Goal: Information Seeking & Learning: Learn about a topic

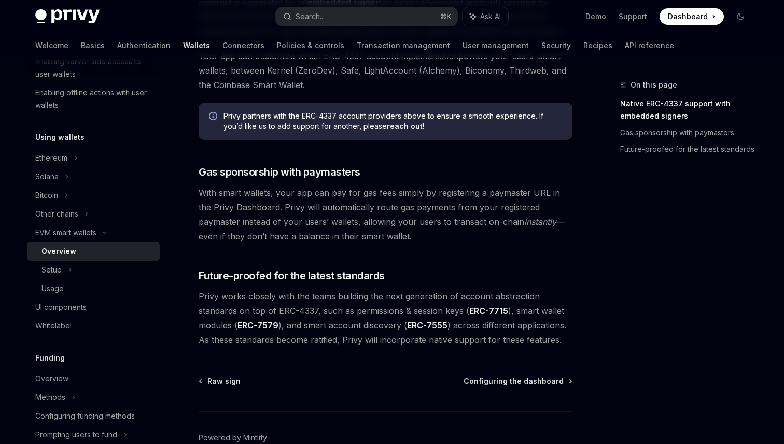
scroll to position [797, 0]
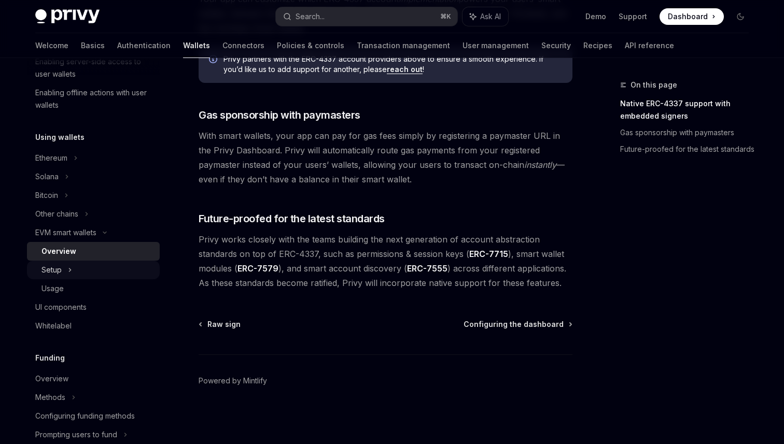
click at [115, 269] on div "Setup" at bounding box center [93, 270] width 133 height 19
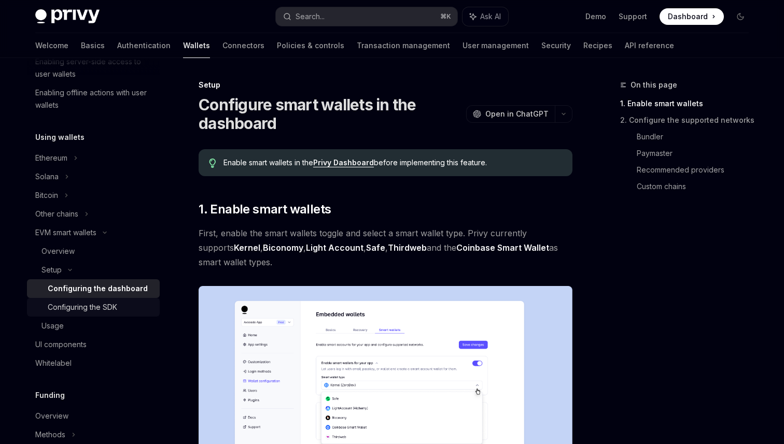
click at [134, 307] on div "Configuring the SDK" at bounding box center [101, 307] width 106 height 12
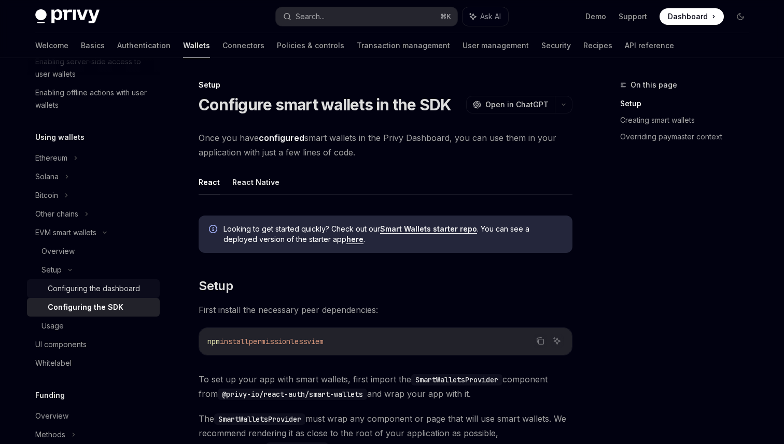
click at [141, 283] on div "Configuring the dashboard" at bounding box center [101, 288] width 106 height 12
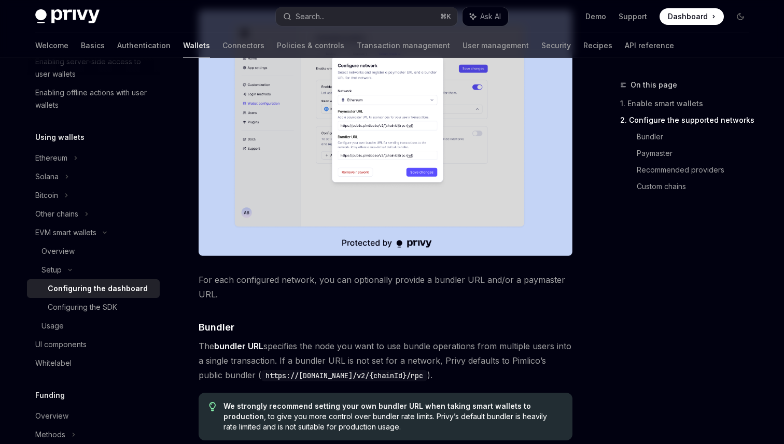
scroll to position [878, 0]
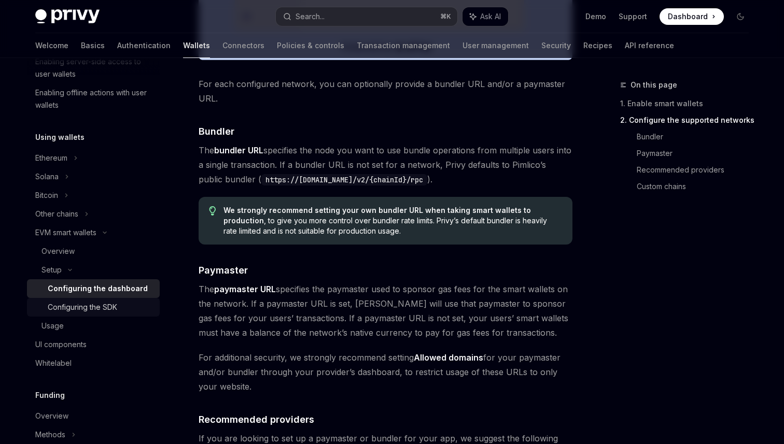
click at [122, 312] on div "Configuring the SDK" at bounding box center [101, 307] width 106 height 12
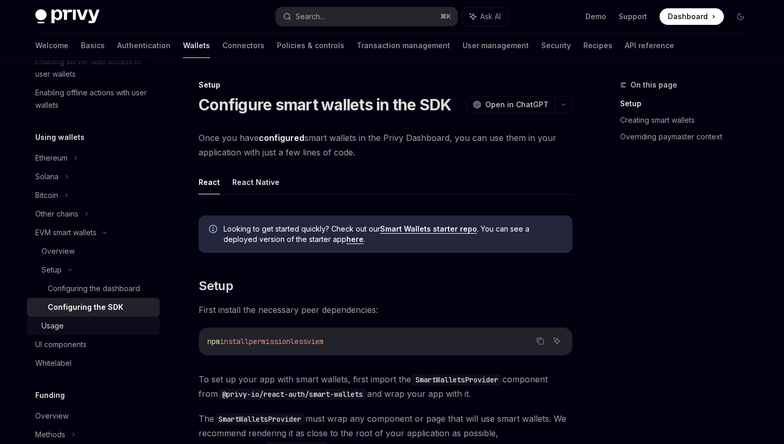
scroll to position [305, 0]
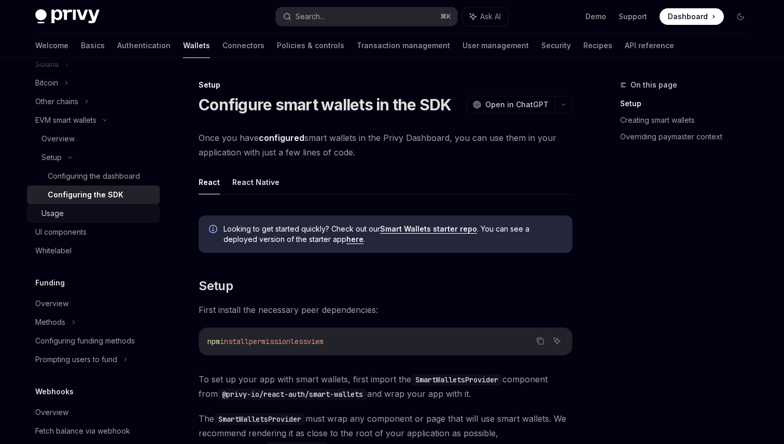
click at [76, 220] on link "Usage" at bounding box center [93, 213] width 133 height 19
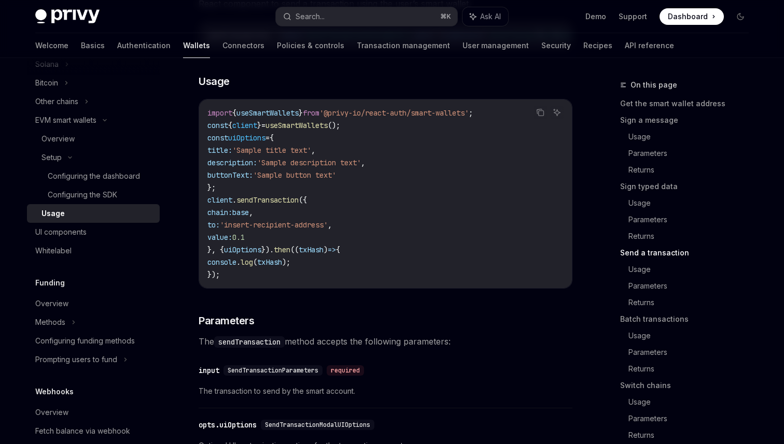
scroll to position [1616, 0]
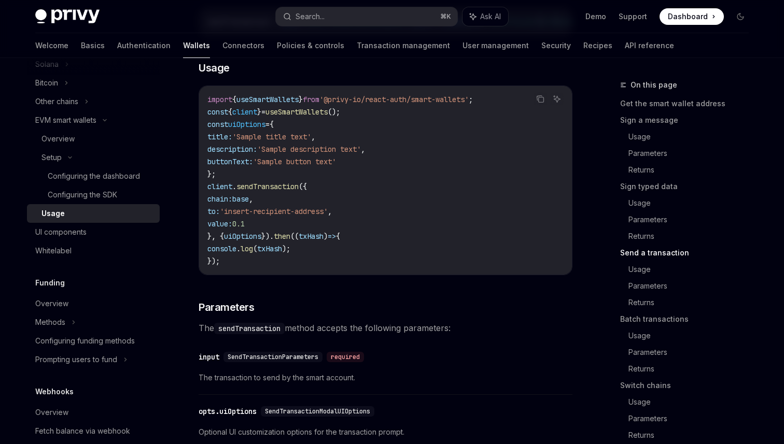
click at [192, 235] on div "EVM smart wallets Using smart wallets OpenAI Open in ChatGPT OpenAI Open in Cha…" at bounding box center [288, 242] width 572 height 3559
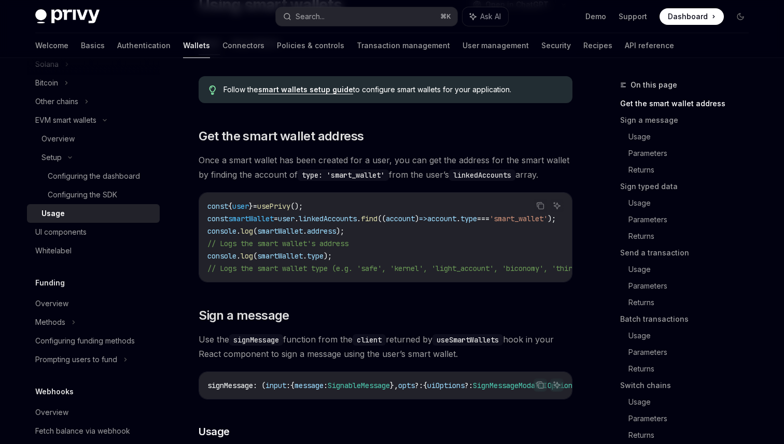
scroll to position [0, 0]
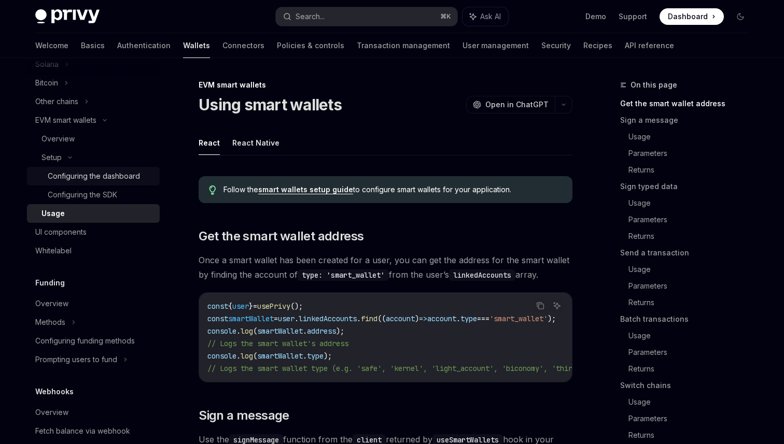
click at [115, 169] on link "Configuring the dashboard" at bounding box center [93, 176] width 133 height 19
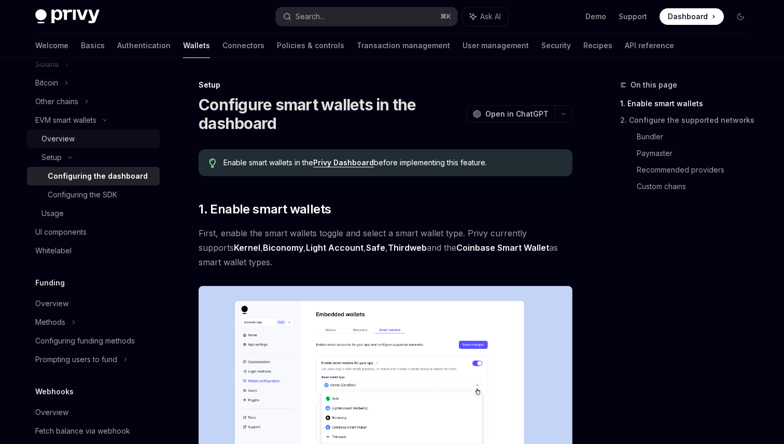
click at [62, 144] on div "Overview" at bounding box center [57, 139] width 33 height 12
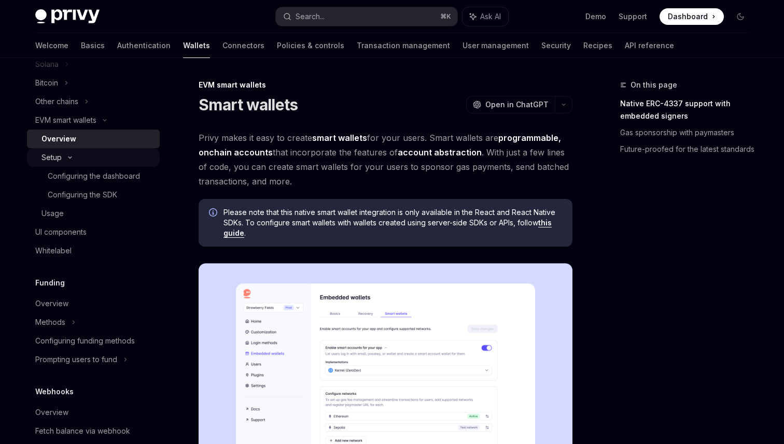
click at [81, 158] on div "Setup" at bounding box center [93, 157] width 133 height 19
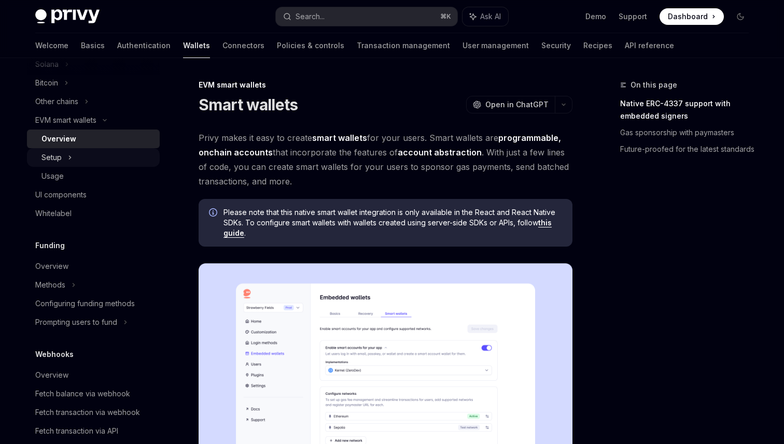
click at [80, 158] on div "Setup" at bounding box center [93, 157] width 133 height 19
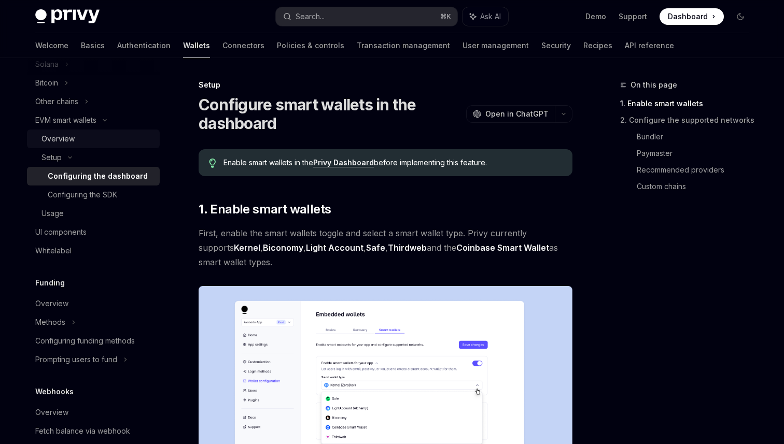
click at [96, 134] on div "Overview" at bounding box center [97, 139] width 112 height 12
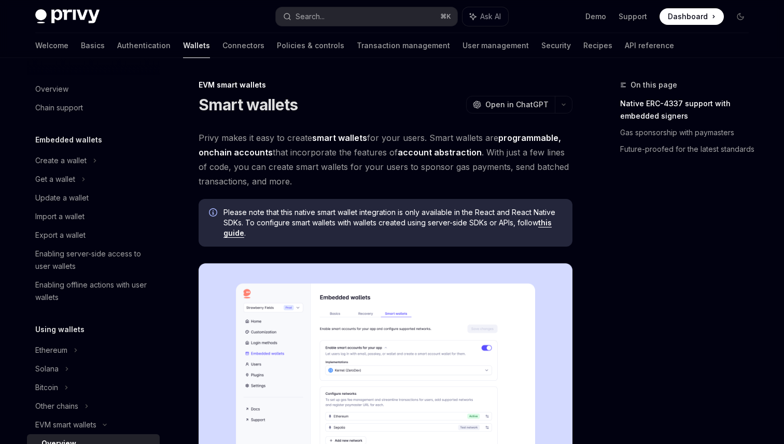
click at [698, 10] on span at bounding box center [691, 16] width 64 height 17
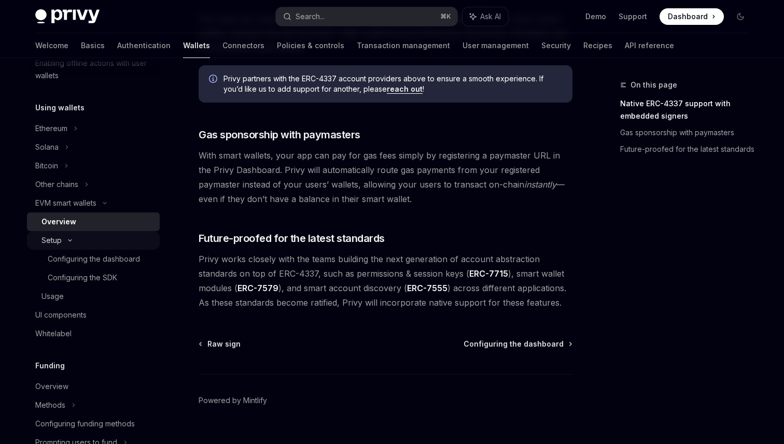
scroll to position [462, 0]
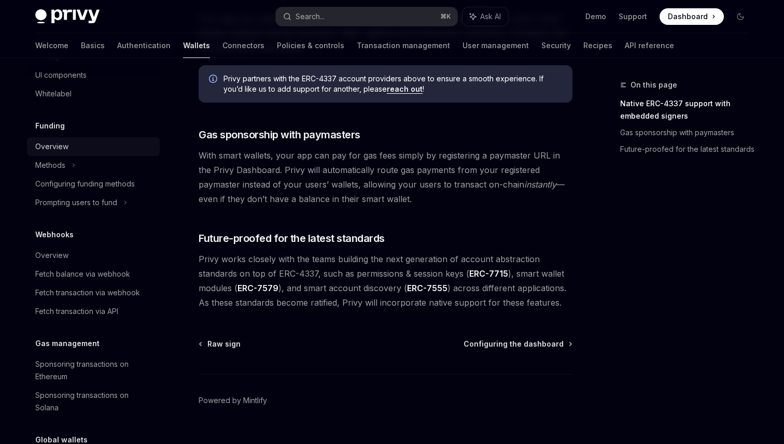
click at [77, 147] on div "Overview" at bounding box center [94, 146] width 118 height 12
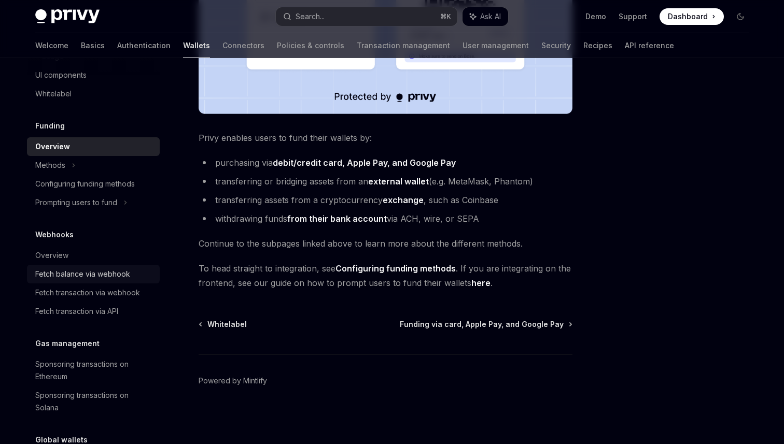
scroll to position [546, 0]
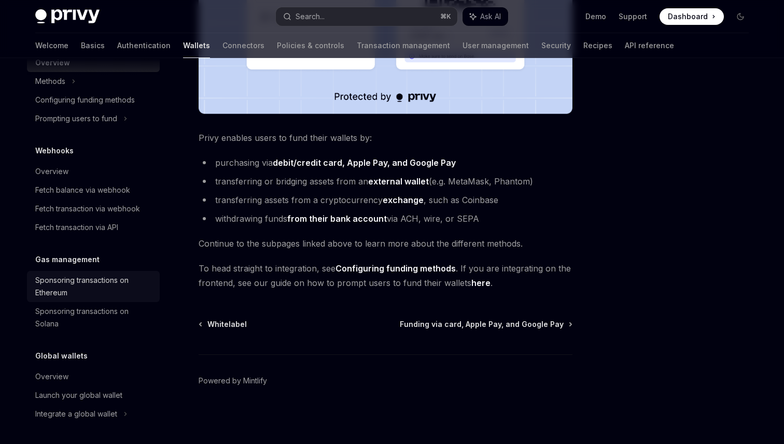
click at [117, 284] on div "Sponsoring transactions on Ethereum" at bounding box center [94, 286] width 118 height 25
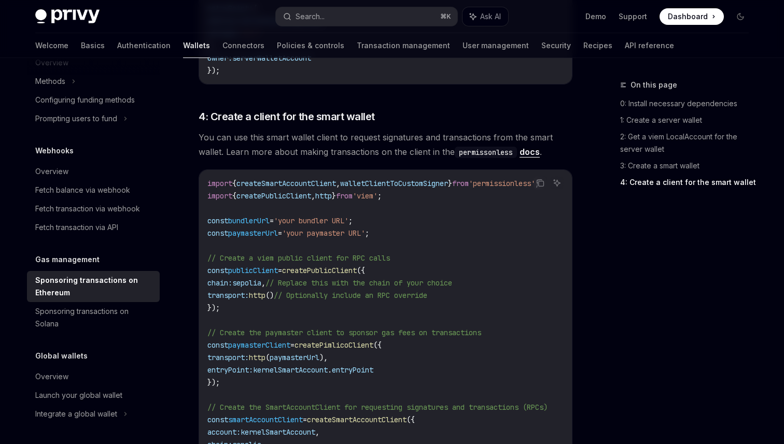
scroll to position [1368, 0]
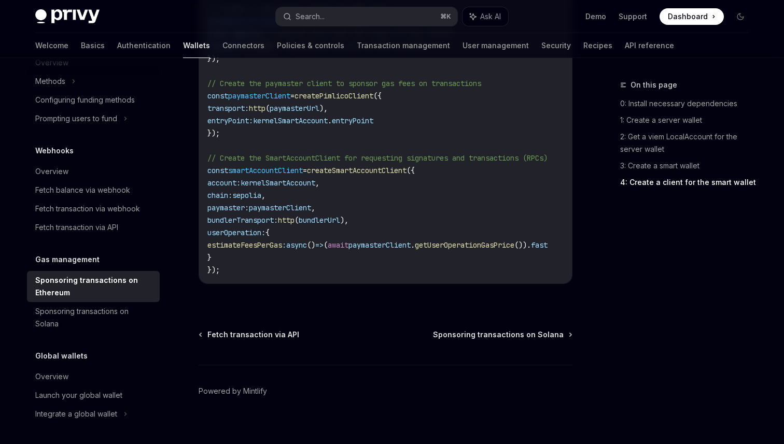
click at [83, 364] on div "Global wallets Overview Launch your global wallet Integrate a global wallet" at bounding box center [93, 387] width 133 height 74
click at [76, 379] on div "Overview" at bounding box center [94, 377] width 118 height 12
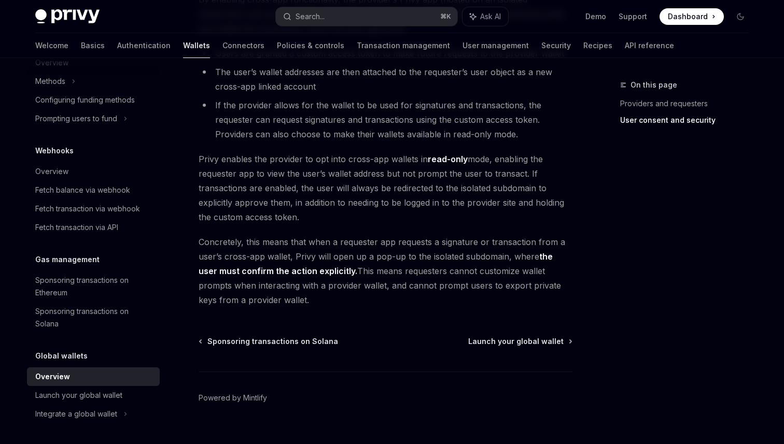
scroll to position [869, 0]
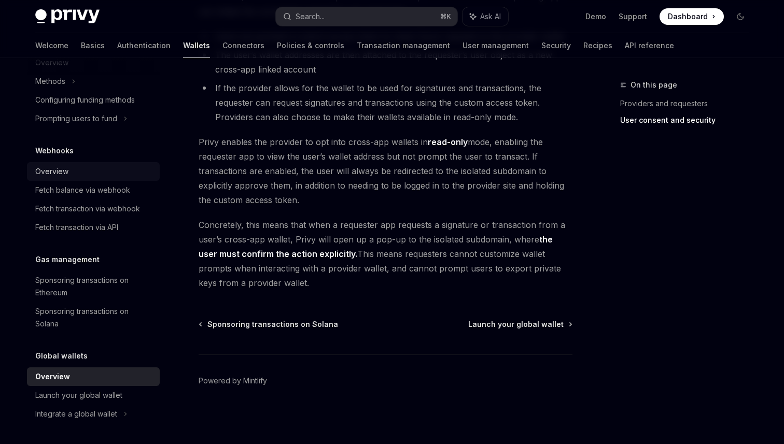
click at [58, 169] on div "Overview" at bounding box center [51, 171] width 33 height 12
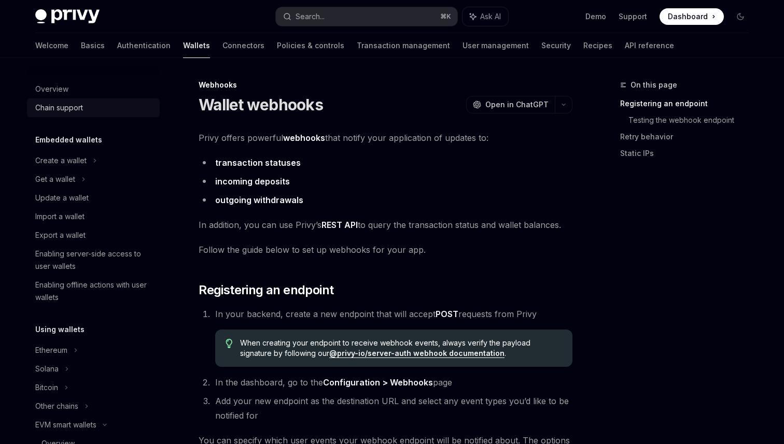
click at [82, 104] on div "Chain support" at bounding box center [59, 108] width 48 height 12
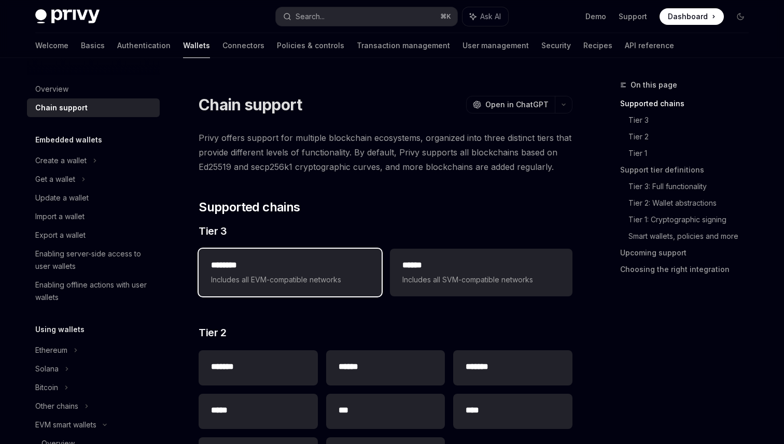
click at [304, 276] on span "Includes all EVM-compatible networks" at bounding box center [290, 280] width 158 height 12
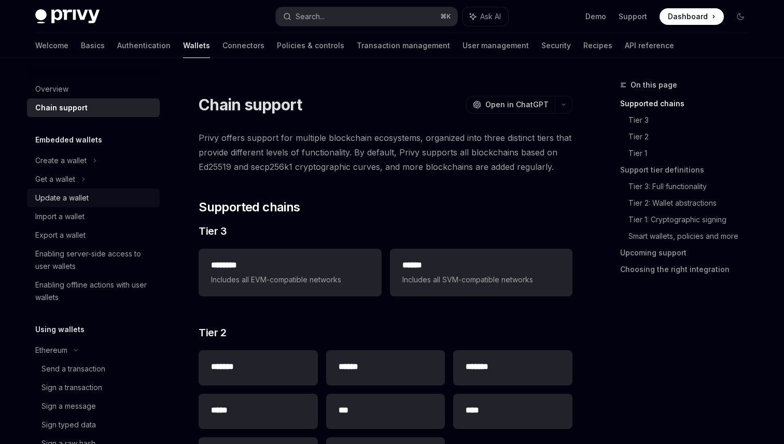
click at [100, 197] on div "Update a wallet" at bounding box center [94, 198] width 118 height 12
type textarea "*"
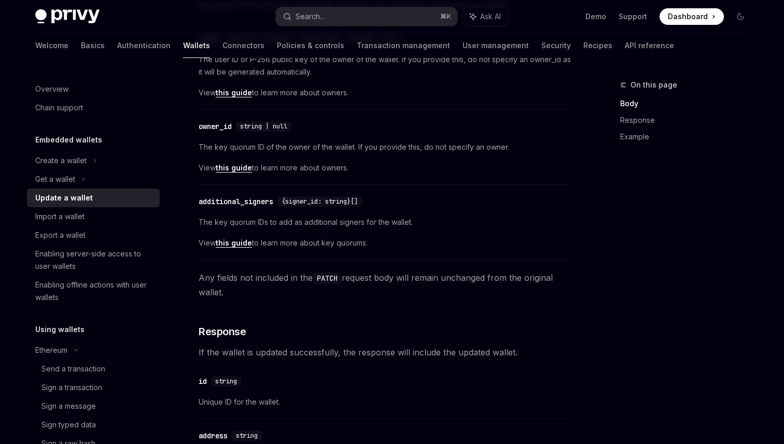
scroll to position [582, 0]
